Goal: Check status: Check status

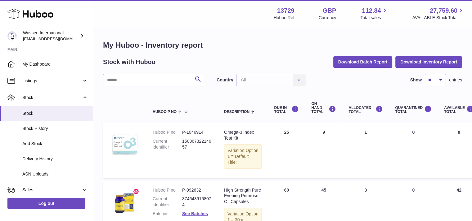
click at [32, 96] on span "Stock" at bounding box center [51, 98] width 59 height 6
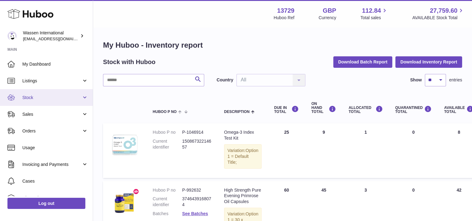
click at [32, 96] on span "Stock" at bounding box center [51, 98] width 59 height 6
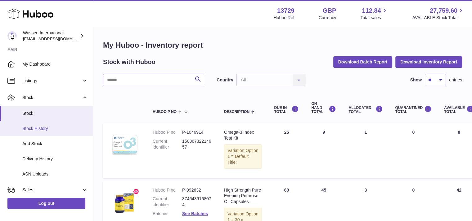
click at [38, 127] on span "Stock History" at bounding box center [55, 129] width 66 height 6
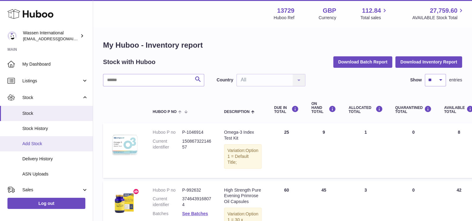
click at [41, 143] on span "Add Stock" at bounding box center [55, 144] width 66 height 6
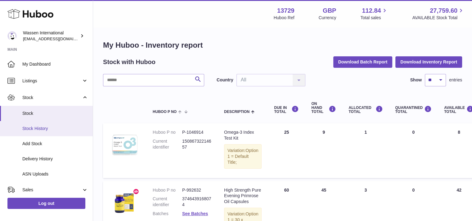
click at [40, 130] on span "Stock History" at bounding box center [55, 129] width 66 height 6
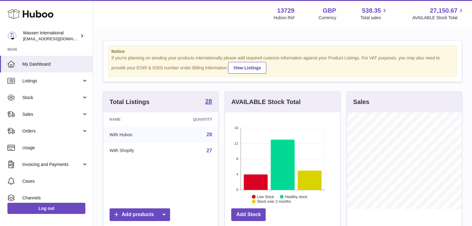
scroll to position [310108, 310090]
click at [255, 181] on icon at bounding box center [256, 183] width 24 height 16
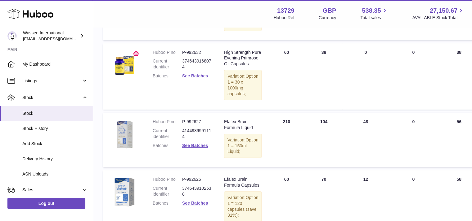
scroll to position [42, 0]
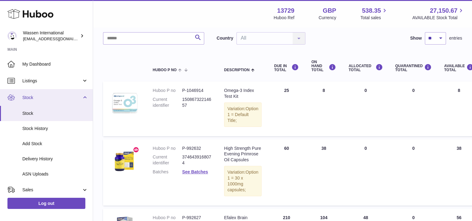
click at [30, 98] on span "Stock" at bounding box center [51, 98] width 59 height 6
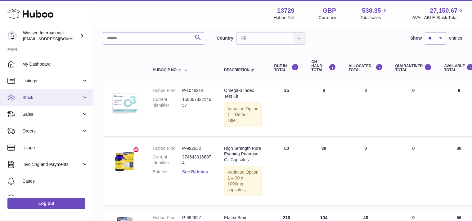
click at [30, 98] on span "Stock" at bounding box center [51, 98] width 59 height 6
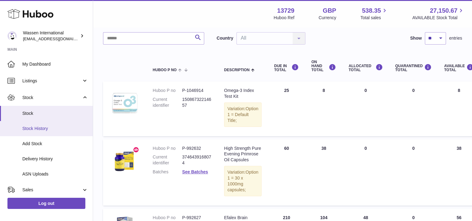
click at [34, 127] on span "Stock History" at bounding box center [55, 129] width 66 height 6
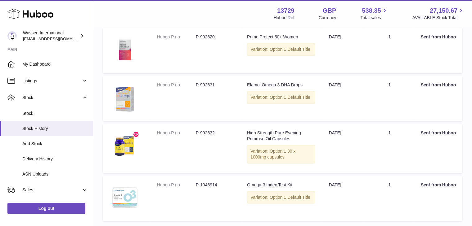
scroll to position [450, 0]
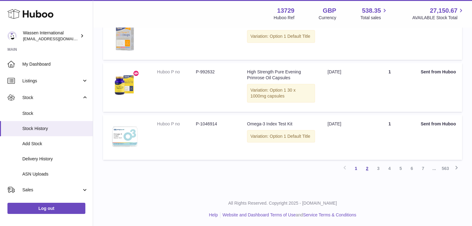
click at [368, 169] on link "2" at bounding box center [366, 168] width 11 height 11
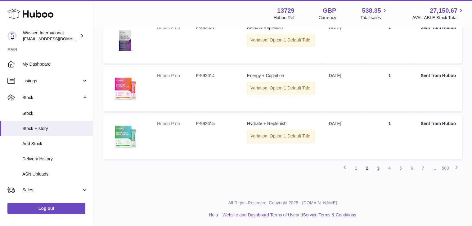
click at [379, 169] on link "3" at bounding box center [378, 168] width 11 height 11
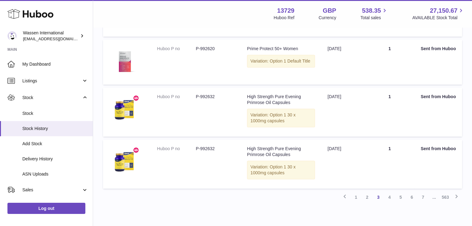
scroll to position [431, 0]
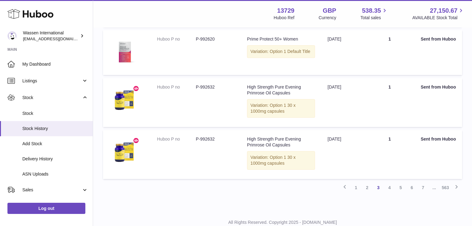
click at [389, 187] on link "4" at bounding box center [389, 187] width 11 height 11
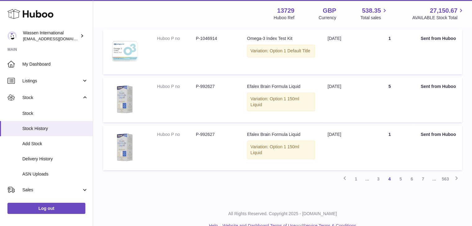
scroll to position [447, 0]
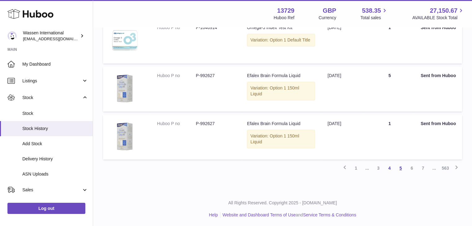
click at [400, 170] on link "5" at bounding box center [400, 168] width 11 height 11
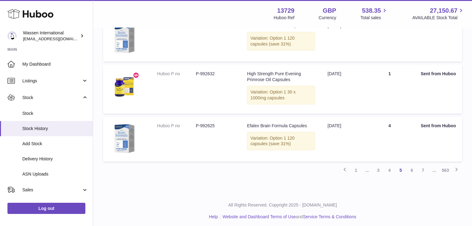
scroll to position [450, 0]
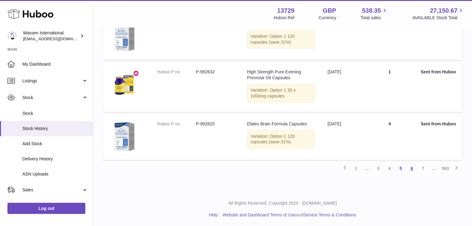
click at [411, 168] on link "6" at bounding box center [411, 168] width 11 height 11
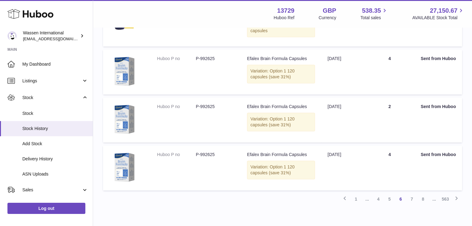
scroll to position [436, 0]
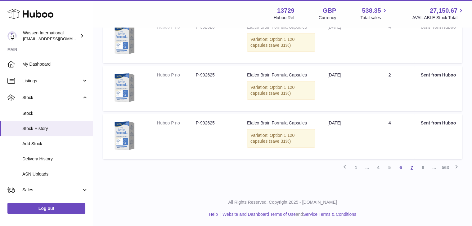
click at [409, 168] on link "7" at bounding box center [411, 167] width 11 height 11
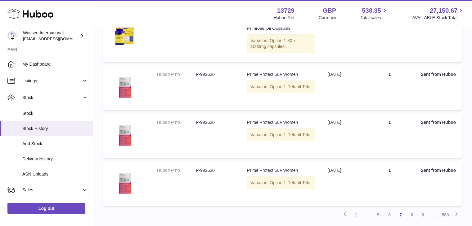
scroll to position [450, 0]
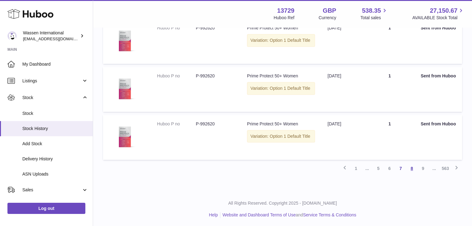
click at [415, 169] on link "8" at bounding box center [411, 168] width 11 height 11
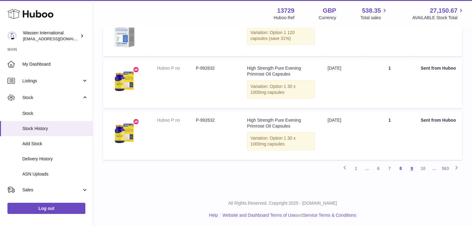
click at [417, 168] on link "9" at bounding box center [411, 168] width 11 height 11
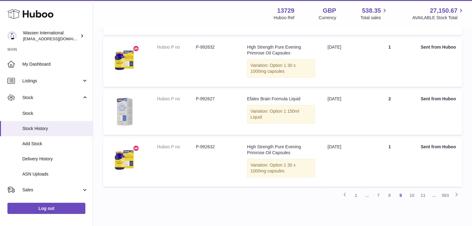
scroll to position [307, 0]
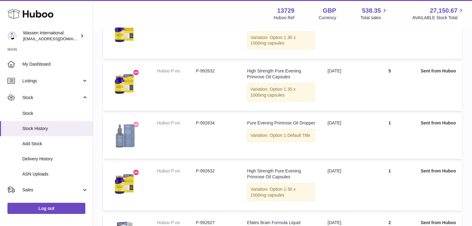
click at [126, 135] on img at bounding box center [124, 135] width 31 height 31
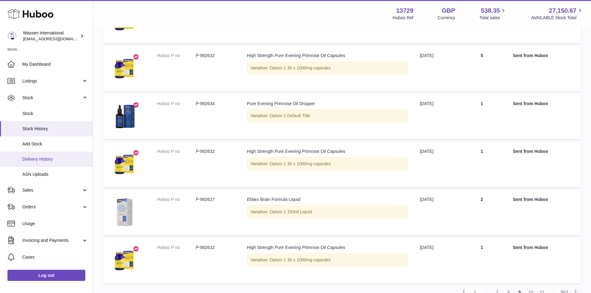
click at [49, 157] on span "Delivery History" at bounding box center [55, 159] width 66 height 6
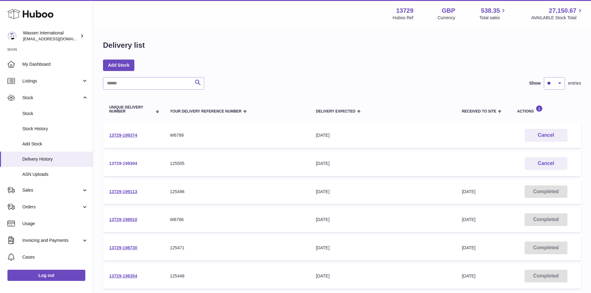
click at [124, 163] on link "13729-199304" at bounding box center [123, 163] width 28 height 5
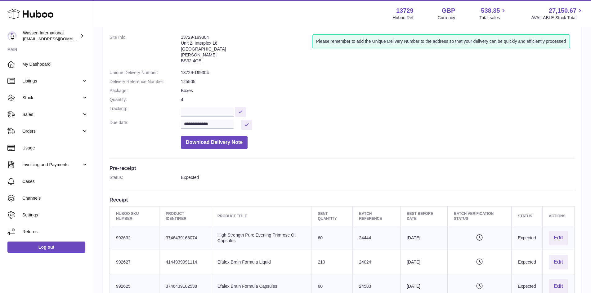
scroll to position [31, 0]
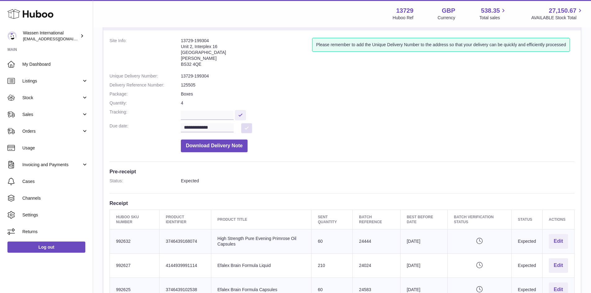
click at [244, 129] on button at bounding box center [246, 128] width 11 height 10
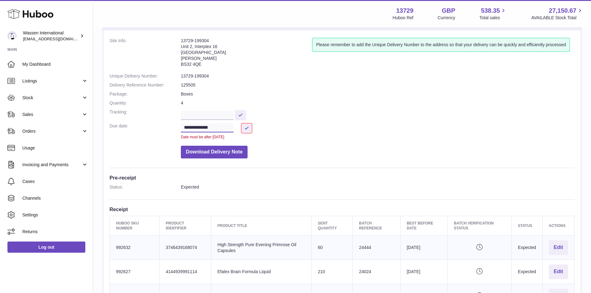
click at [189, 127] on input "**********" at bounding box center [207, 127] width 53 height 9
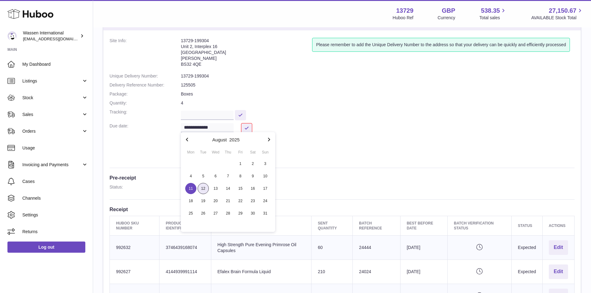
click at [204, 189] on span "12" at bounding box center [203, 188] width 11 height 11
type input "**********"
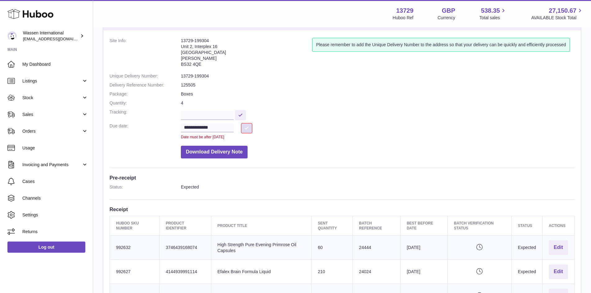
click at [249, 128] on button at bounding box center [246, 128] width 11 height 10
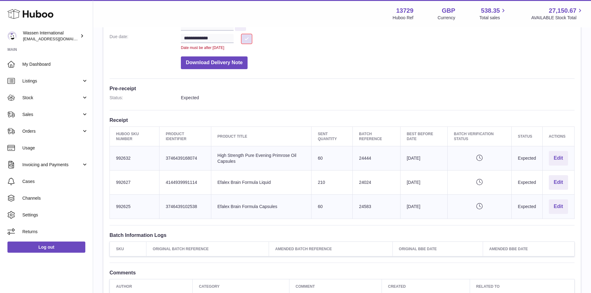
scroll to position [124, 0]
